Goal: Check status: Check status

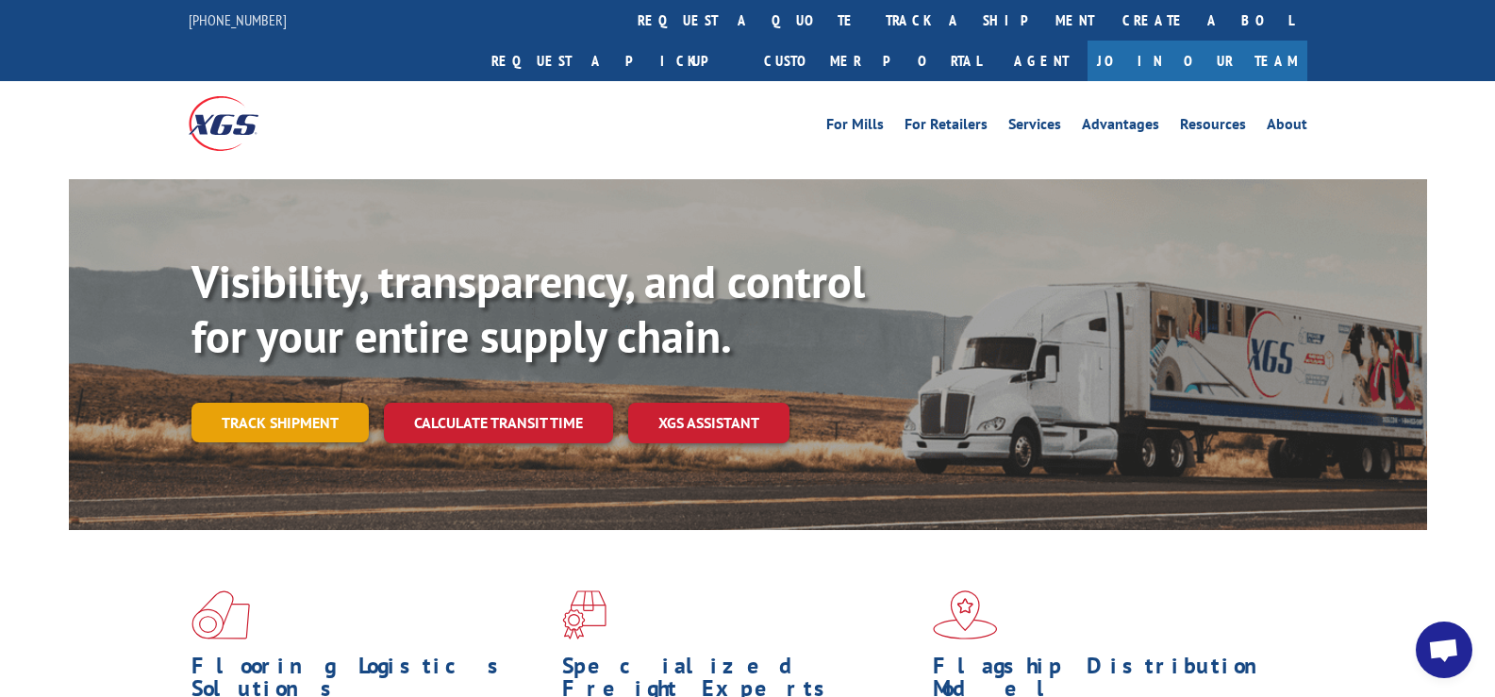
click at [306, 403] on link "Track shipment" at bounding box center [279, 423] width 177 height 40
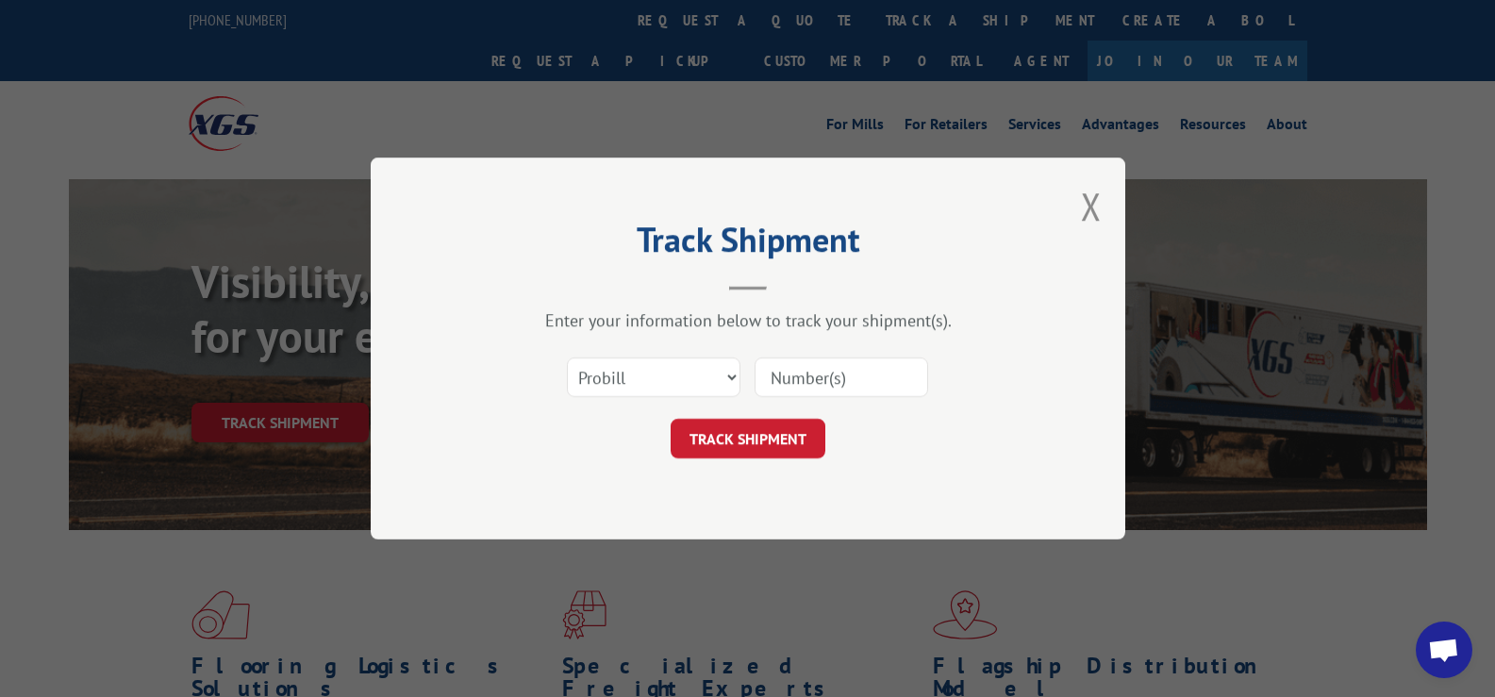
click at [851, 383] on input at bounding box center [841, 377] width 174 height 40
click at [667, 382] on select "Select category... Probill BOL PO" at bounding box center [654, 377] width 174 height 40
select select "bol"
click at [567, 357] on select "Select category... Probill BOL PO" at bounding box center [654, 377] width 174 height 40
click at [799, 388] on input at bounding box center [841, 377] width 174 height 40
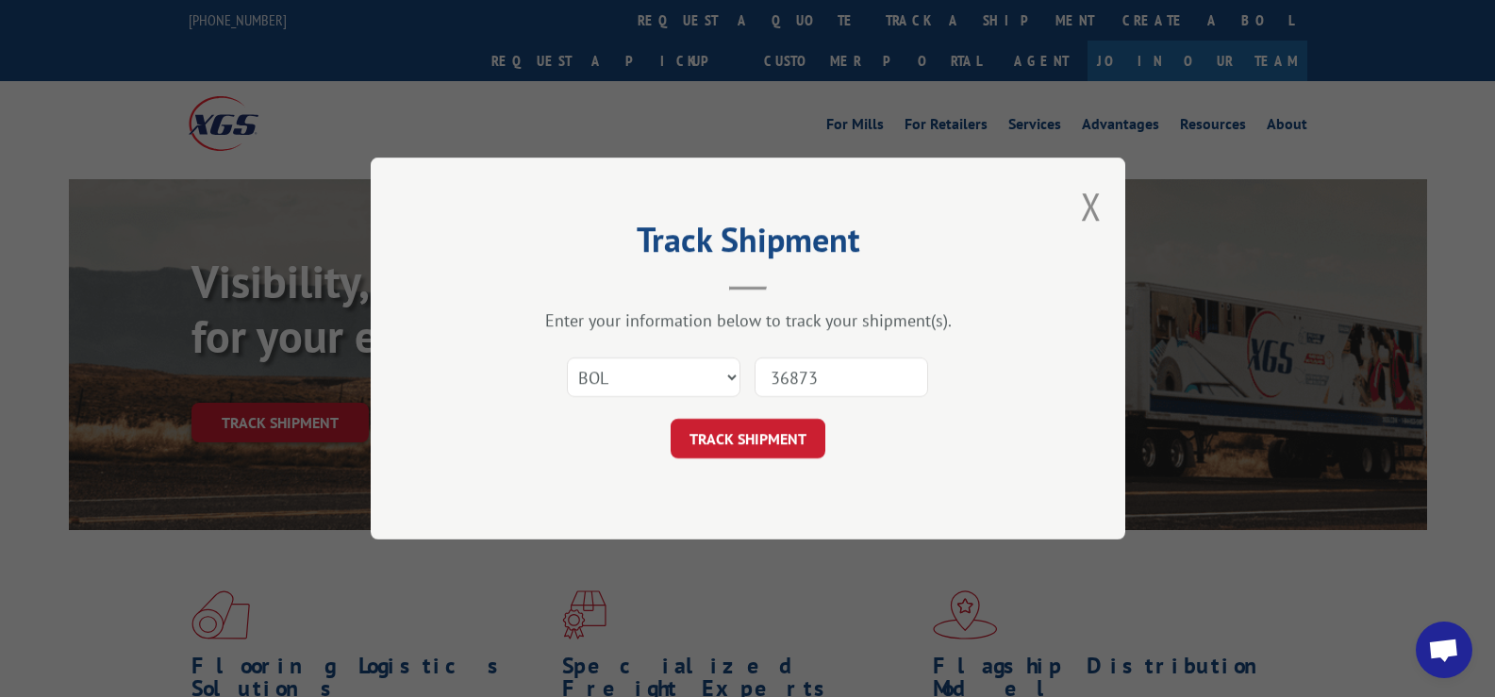
type input "368739"
click button "TRACK SHIPMENT" at bounding box center [747, 439] width 155 height 40
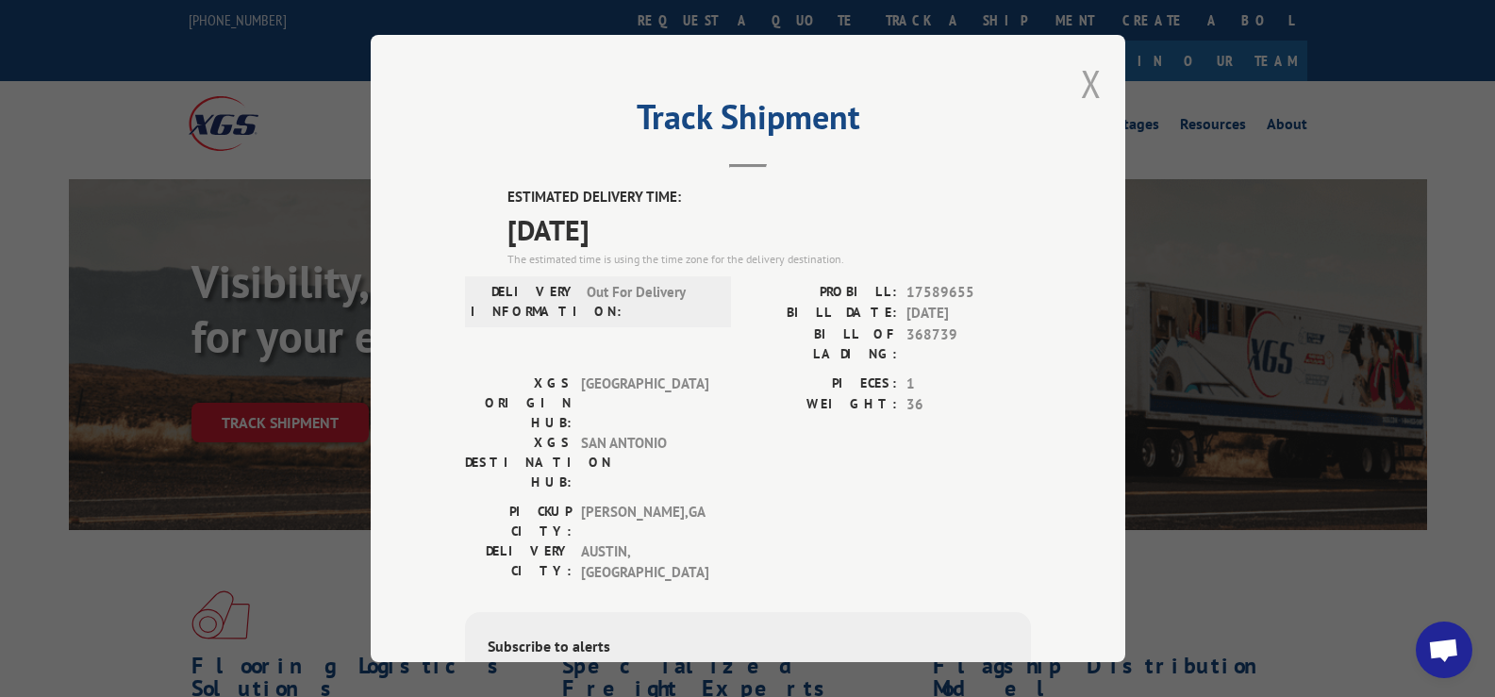
click at [1087, 74] on button "Close modal" at bounding box center [1091, 83] width 21 height 50
